Goal: Transaction & Acquisition: Download file/media

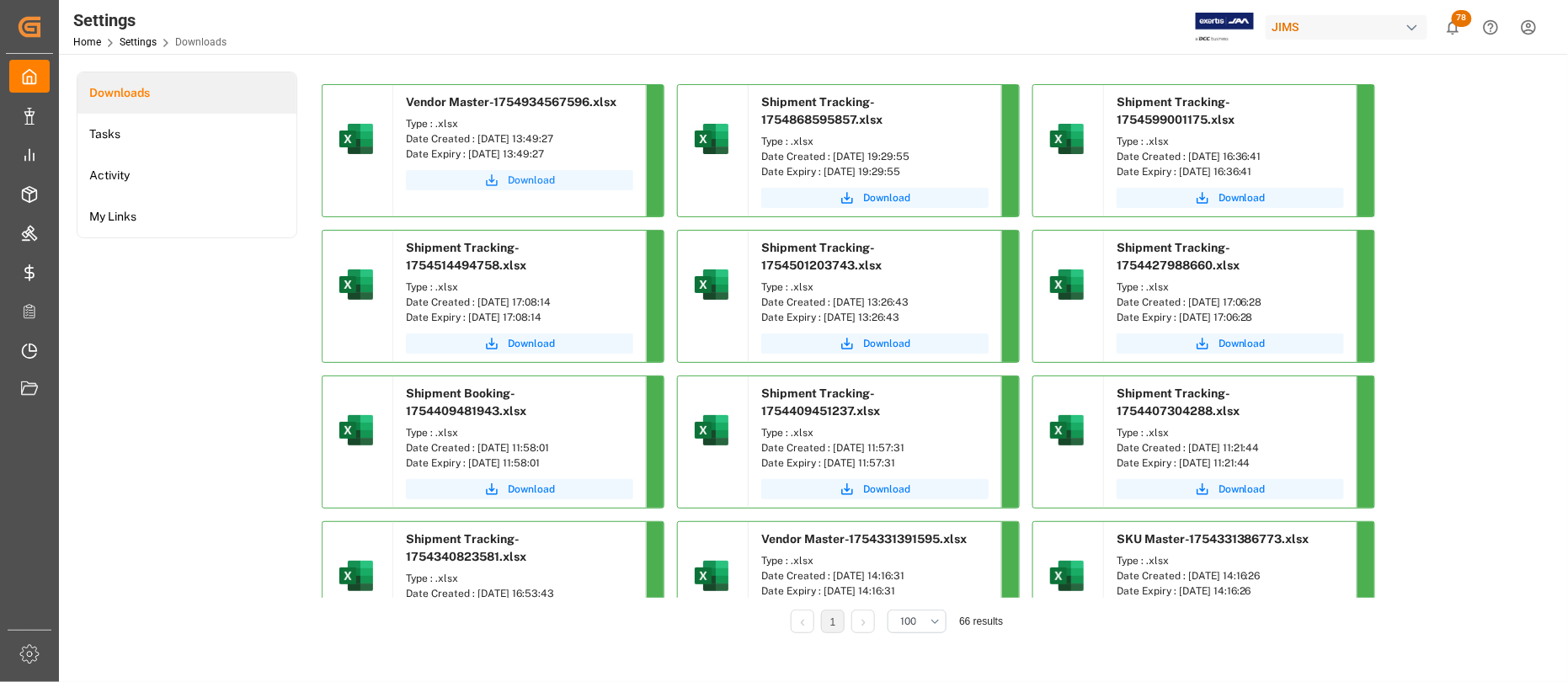
click at [524, 177] on span "Download" at bounding box center [532, 179] width 47 height 15
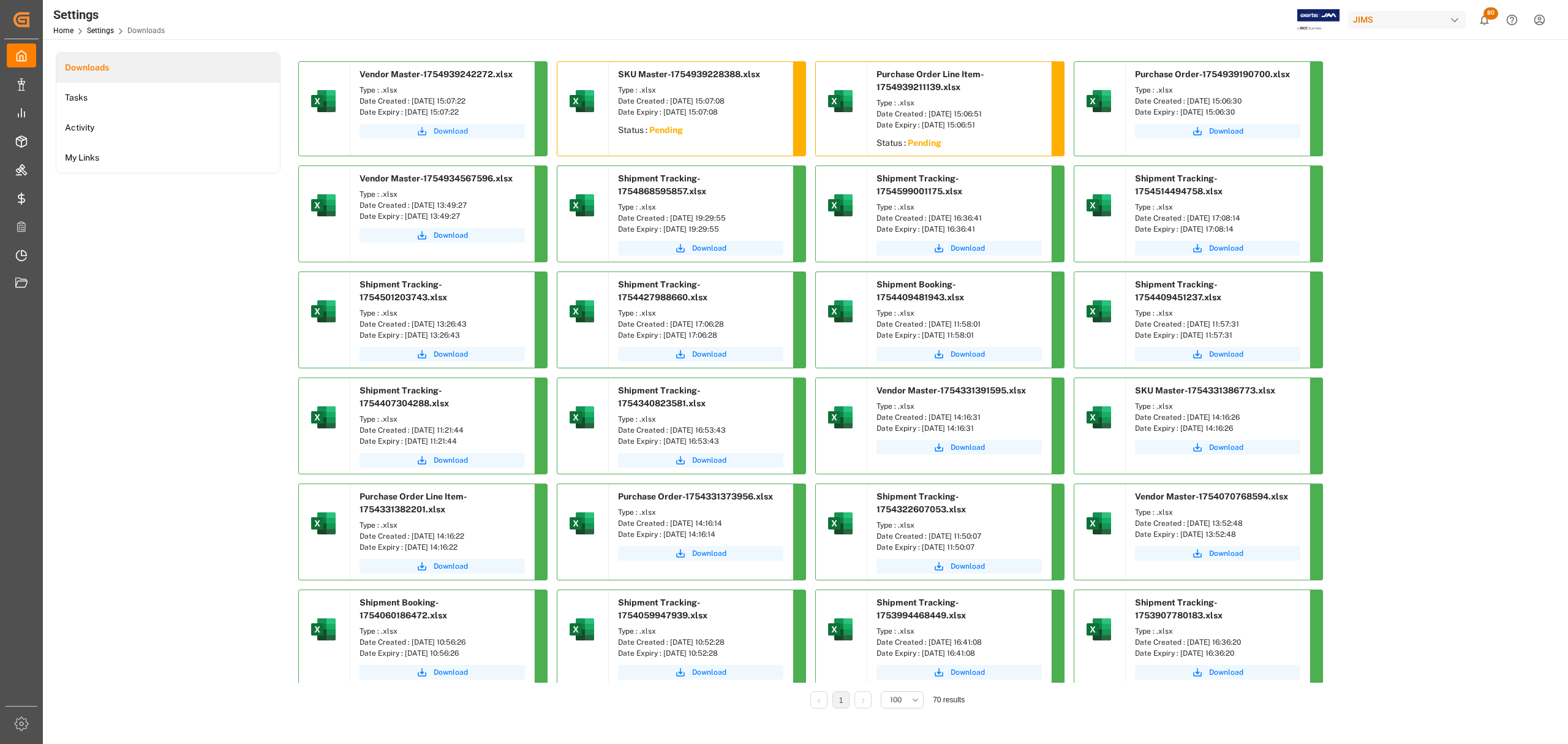
click at [447, 128] on span "Download" at bounding box center [451, 130] width 34 height 11
click at [1228, 131] on span "Download" at bounding box center [1226, 130] width 34 height 11
click at [1226, 131] on span "Download" at bounding box center [1226, 130] width 34 height 11
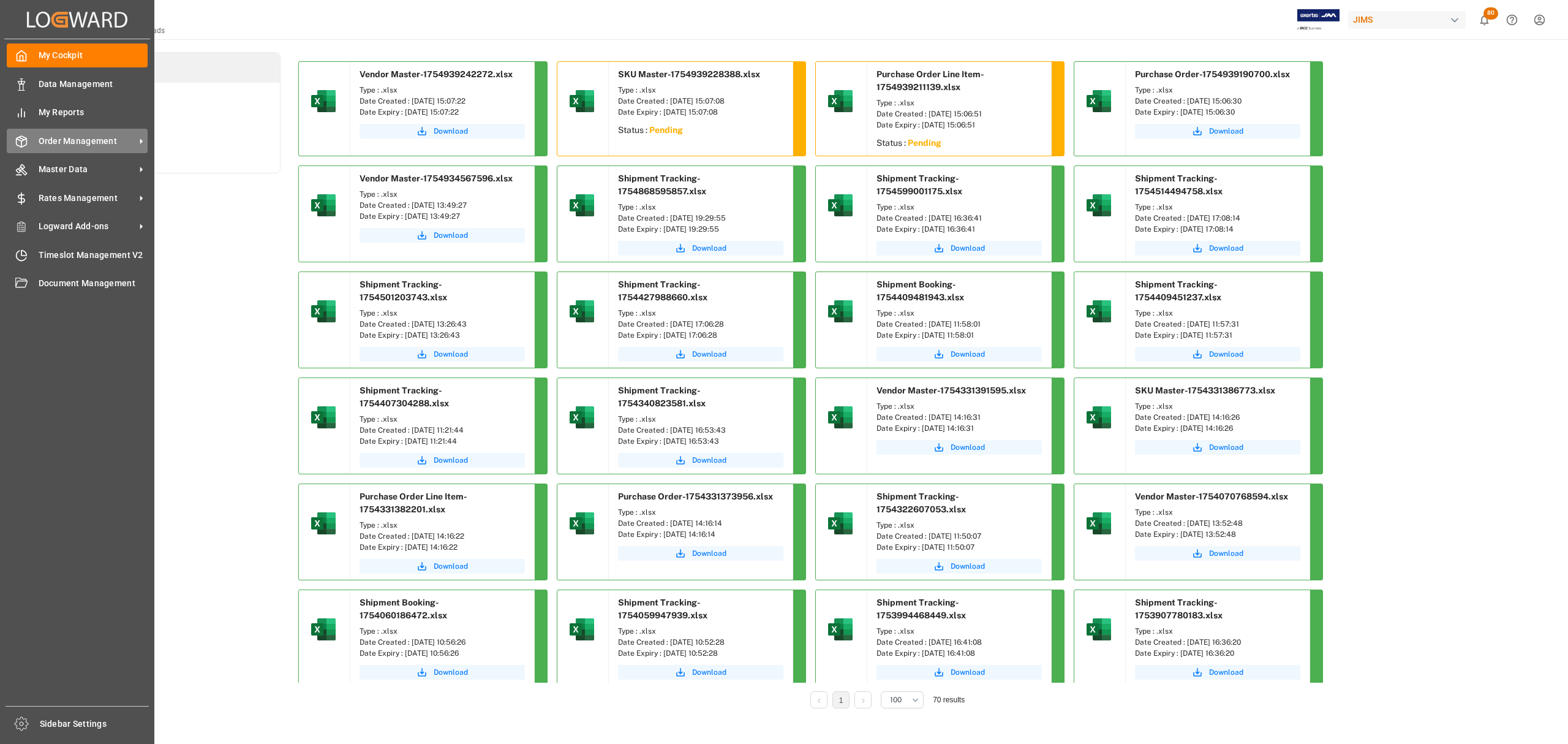
click at [67, 135] on span "Order Management" at bounding box center [87, 141] width 97 height 13
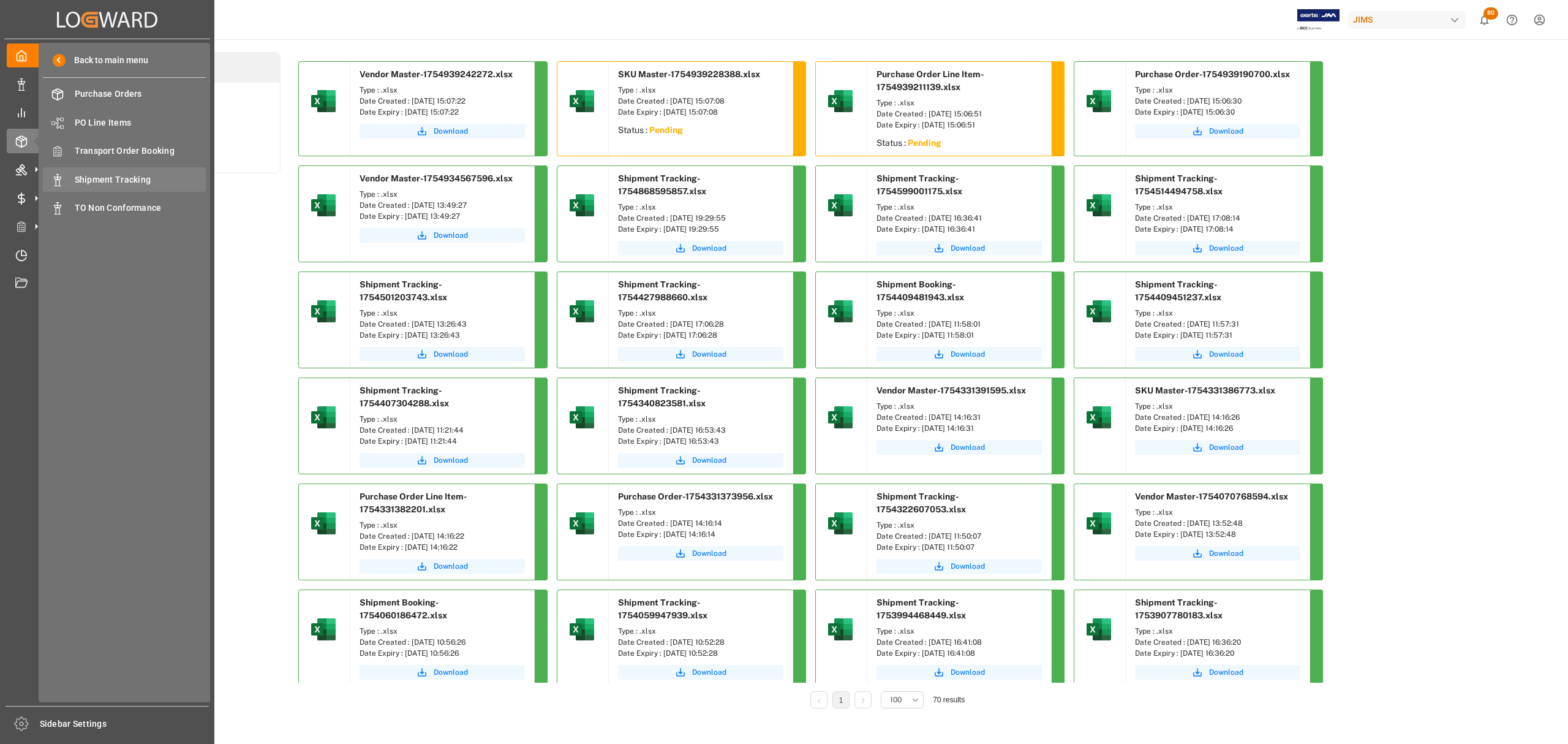
click at [130, 173] on span "Shipment Tracking" at bounding box center [140, 180] width 132 height 13
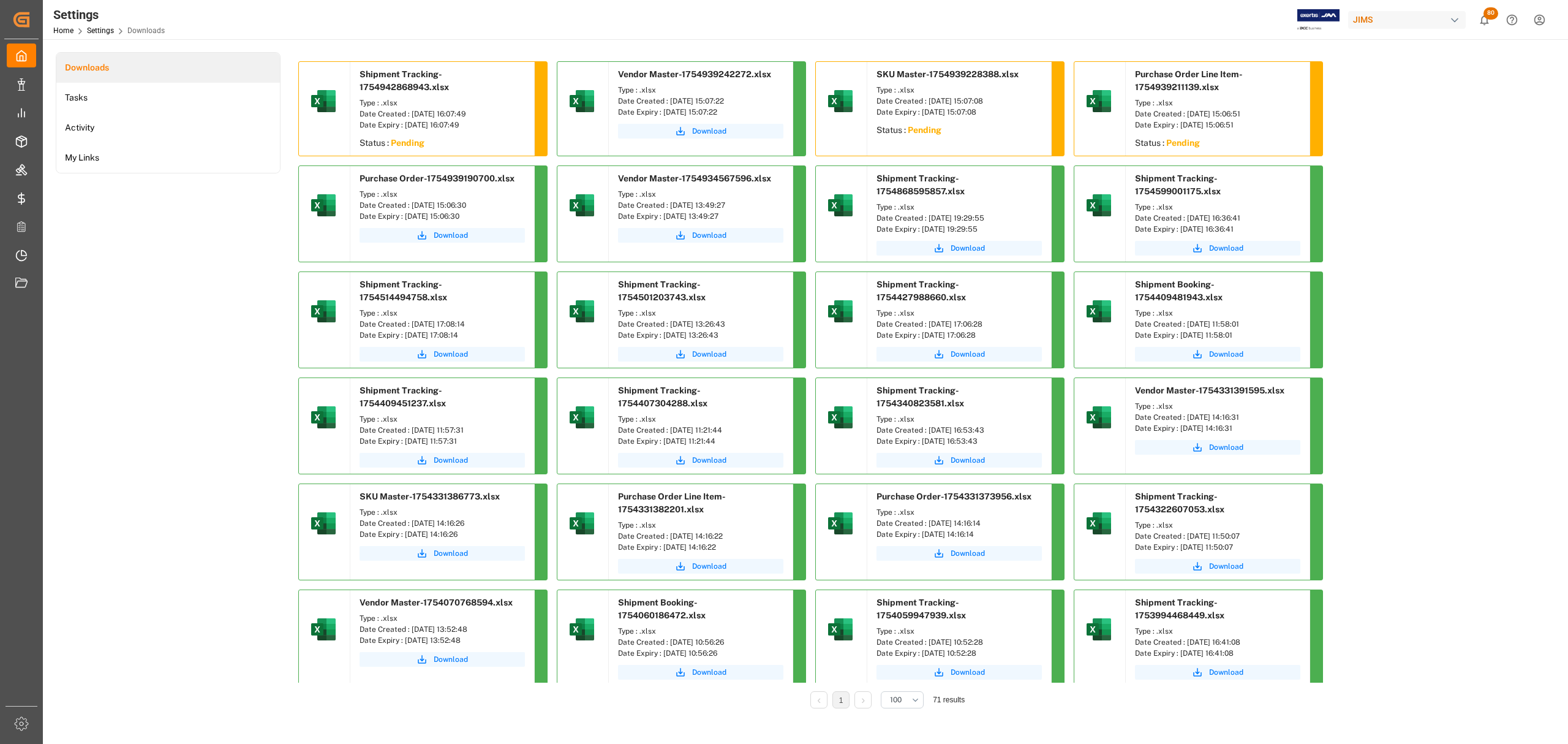
click at [229, 371] on div "Downloads Tasks Activity My Links" at bounding box center [168, 389] width 225 height 673
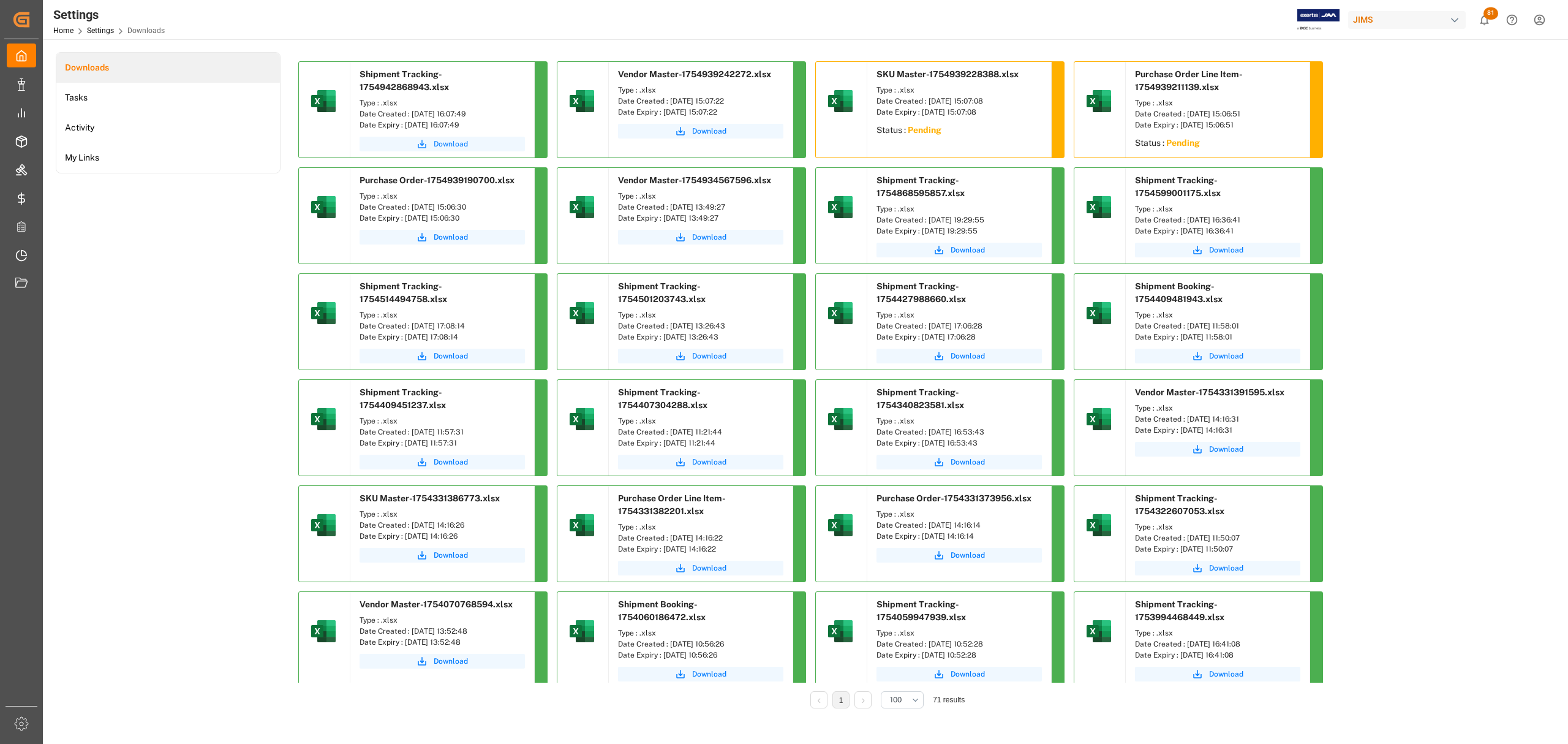
click at [454, 142] on span "Download" at bounding box center [451, 143] width 34 height 11
click at [959, 133] on span "Download" at bounding box center [968, 130] width 34 height 11
click at [1228, 148] on span "Download" at bounding box center [1226, 143] width 34 height 11
click at [975, 130] on span "Download" at bounding box center [968, 130] width 34 height 11
